Goal: Information Seeking & Learning: Learn about a topic

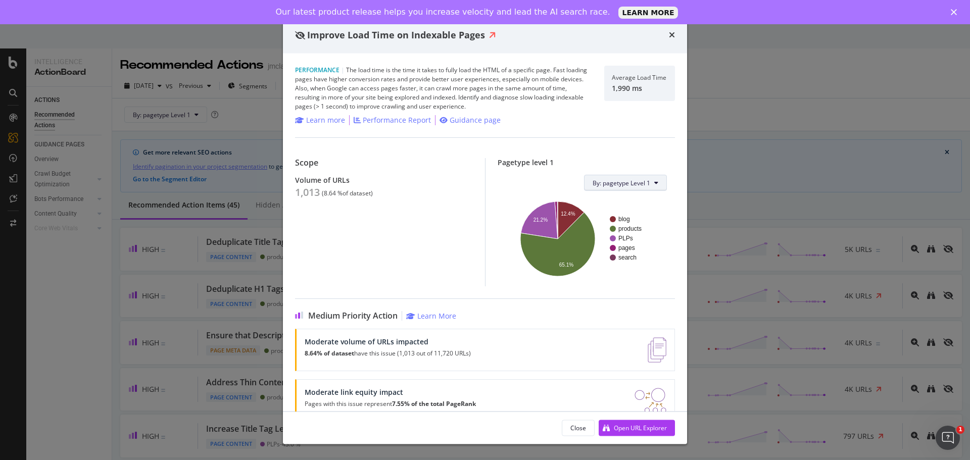
click at [605, 183] on span "By: pagetype Level 1" at bounding box center [622, 182] width 58 height 9
click at [428, 222] on div "Scope Volume of URLs 1,013 ( 8.64 % of dataset )" at bounding box center [390, 222] width 190 height 128
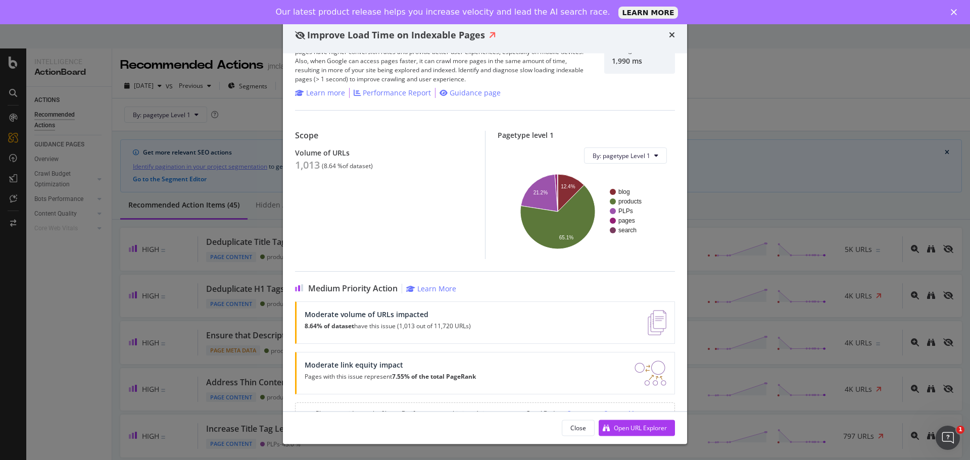
scroll to position [52, 0]
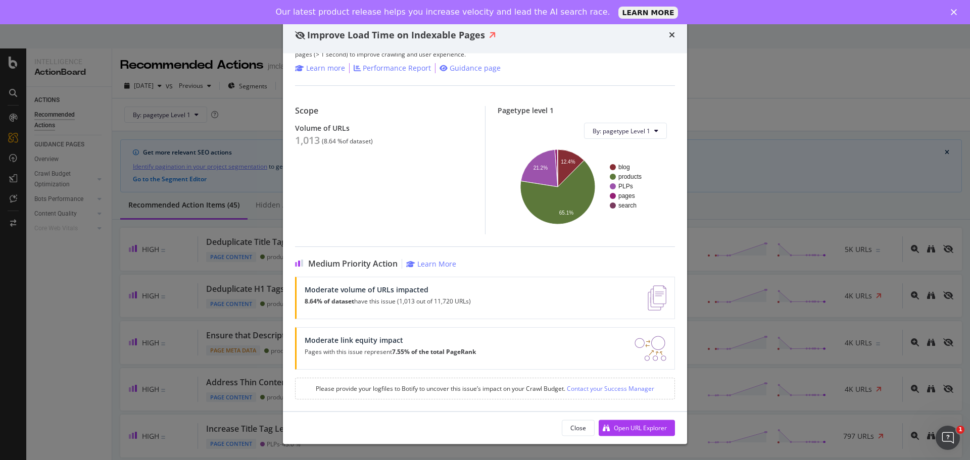
click at [414, 307] on div "Moderate volume of URLs impacted 8.64% of dataset have this issue (1,013 out of…" at bounding box center [388, 298] width 166 height 25
click at [629, 430] on div "Open URL Explorer" at bounding box center [640, 427] width 53 height 9
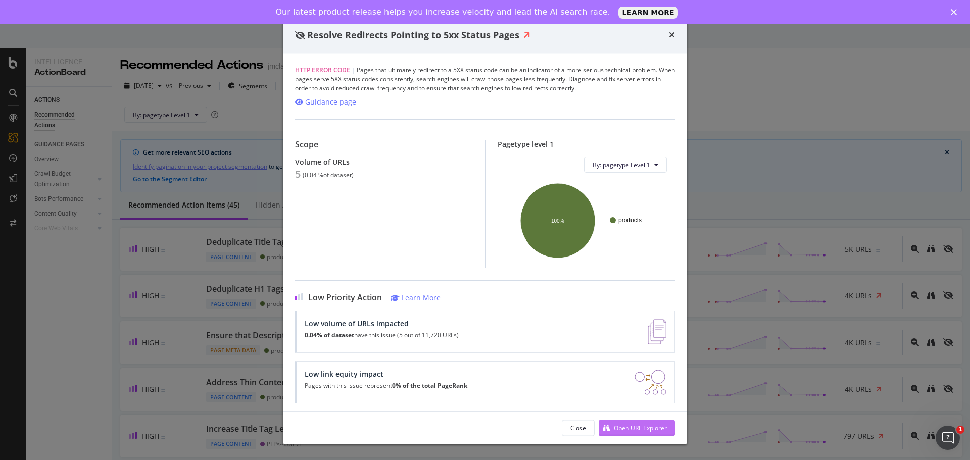
click at [629, 426] on div "Open URL Explorer" at bounding box center [640, 427] width 53 height 9
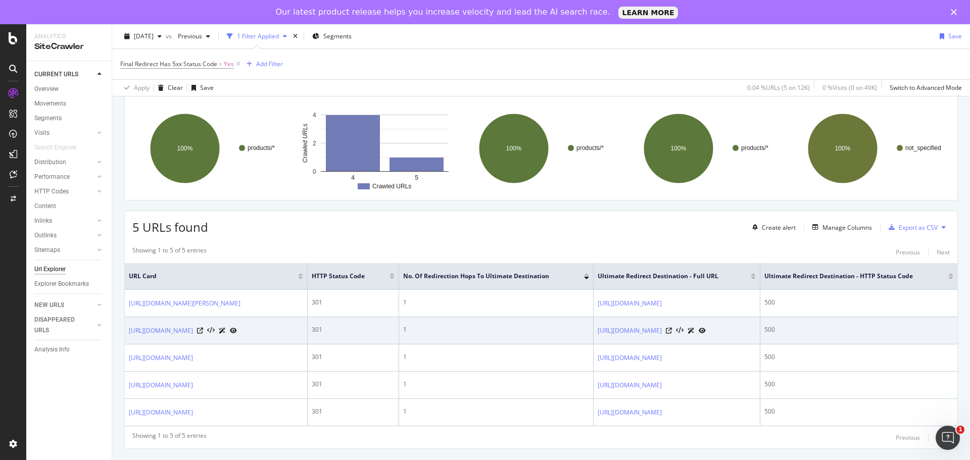
scroll to position [103, 0]
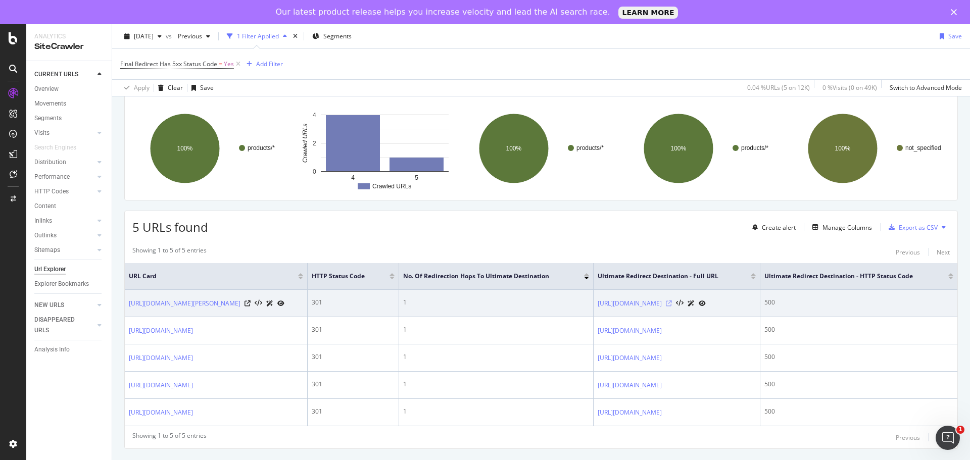
click at [672, 301] on icon at bounding box center [669, 304] width 6 height 6
